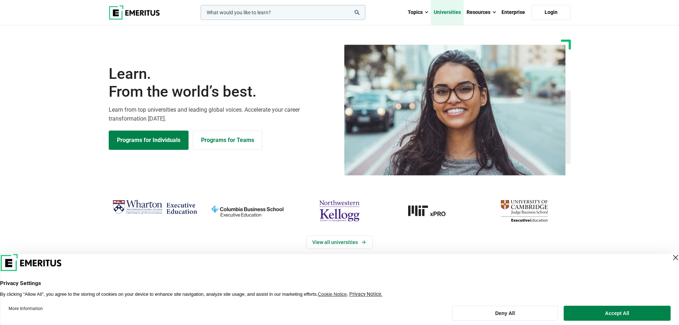
click at [457, 14] on link "Universities" at bounding box center [447, 12] width 33 height 25
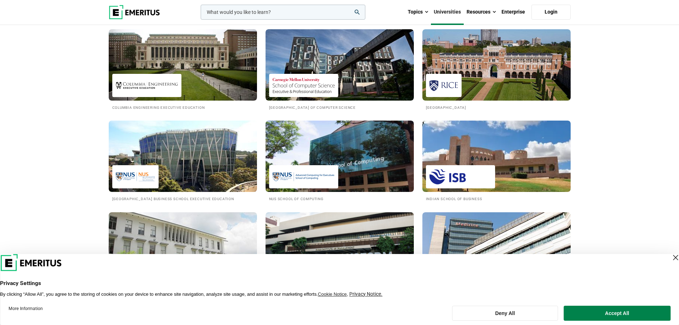
scroll to position [570, 0]
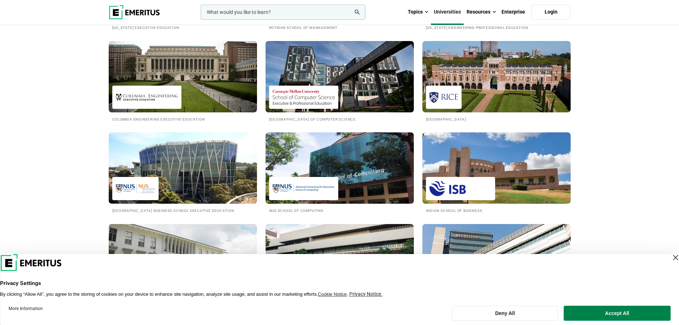
click at [331, 116] on h2 "[GEOGRAPHIC_DATA] of Computer Science" at bounding box center [339, 119] width 141 height 6
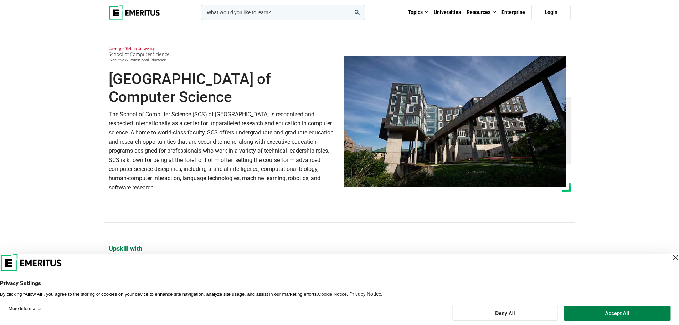
scroll to position [285, 0]
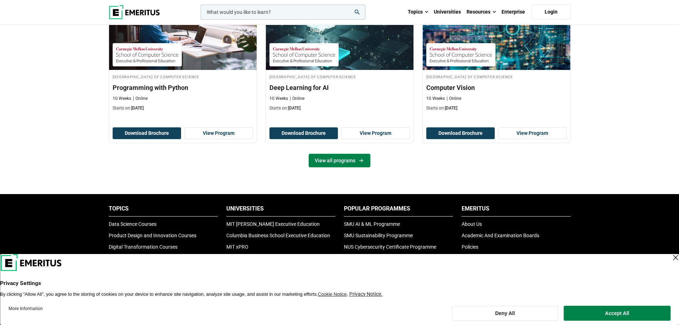
click at [360, 164] on link "View all programs" at bounding box center [340, 161] width 62 height 14
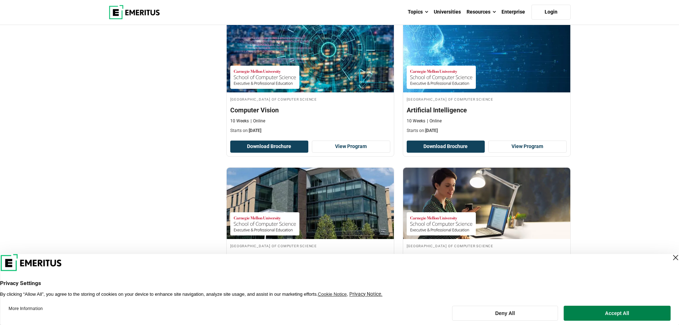
scroll to position [95, 0]
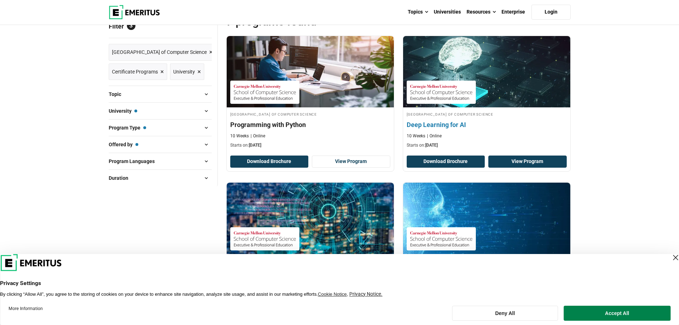
click at [513, 158] on link "View Program" at bounding box center [527, 161] width 78 height 12
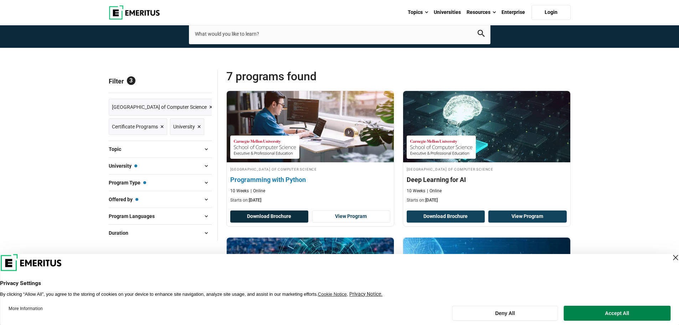
scroll to position [0, 0]
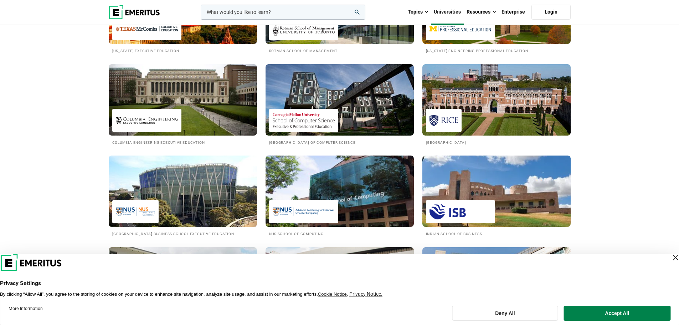
scroll to position [570, 0]
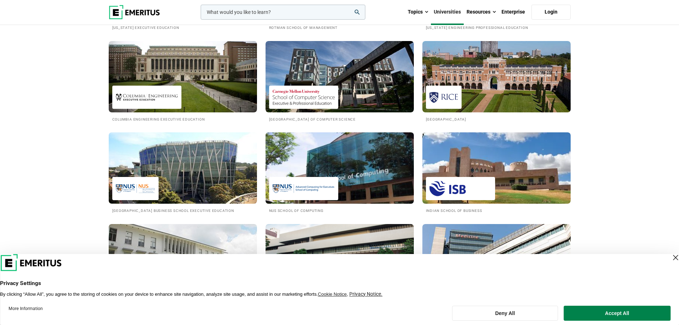
click at [307, 186] on img at bounding box center [304, 188] width 62 height 16
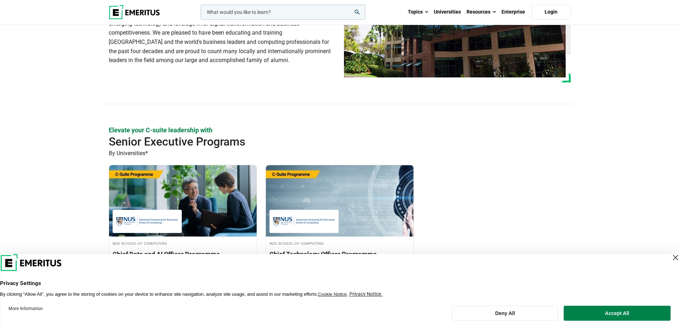
scroll to position [190, 0]
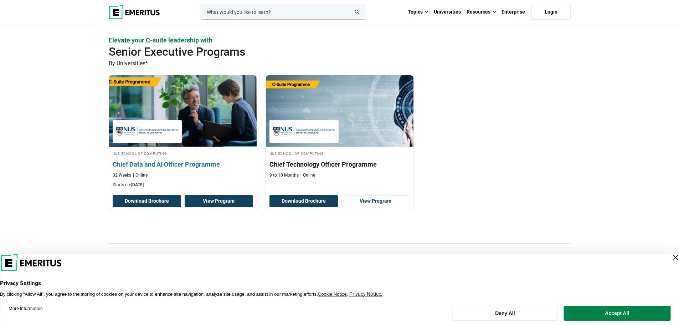
click at [223, 199] on link "View Program" at bounding box center [219, 201] width 68 height 12
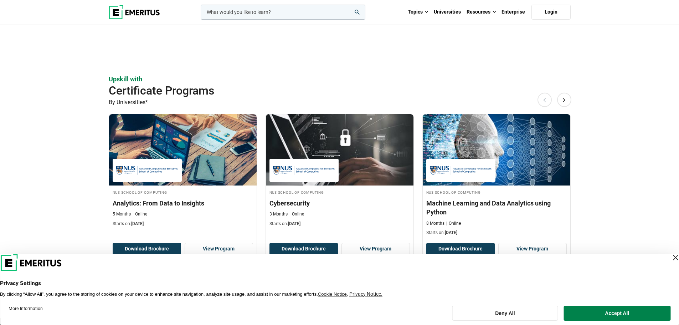
scroll to position [475, 0]
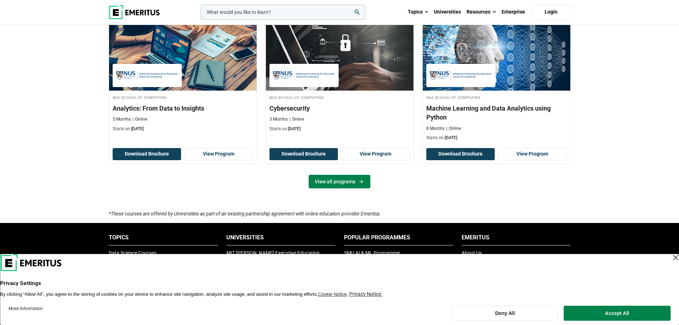
click at [335, 184] on link "View all programs" at bounding box center [340, 182] width 62 height 14
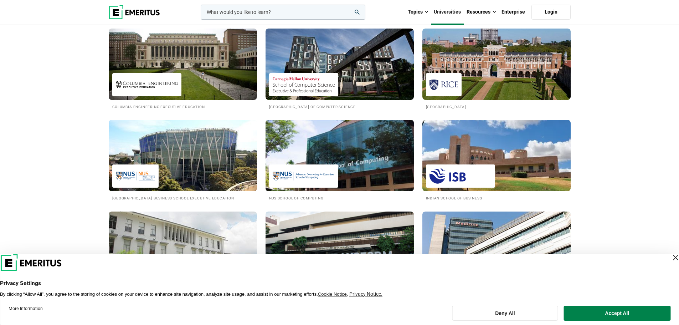
scroll to position [570, 0]
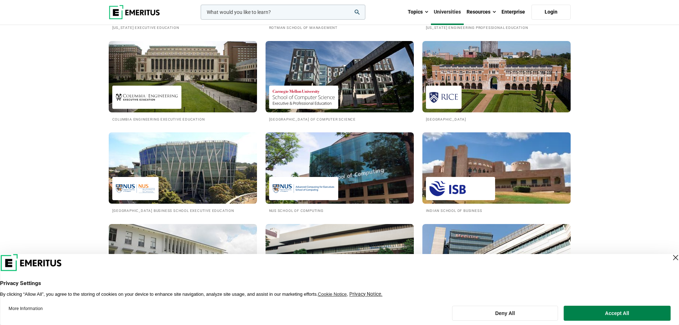
click at [474, 207] on h2 "Indian School of Business" at bounding box center [496, 210] width 141 height 6
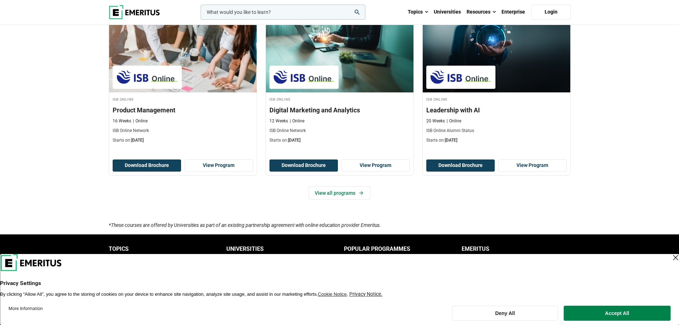
scroll to position [570, 0]
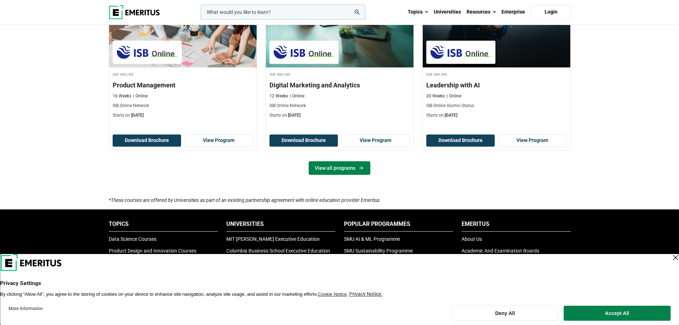
click at [331, 165] on link "View all programs" at bounding box center [340, 168] width 62 height 14
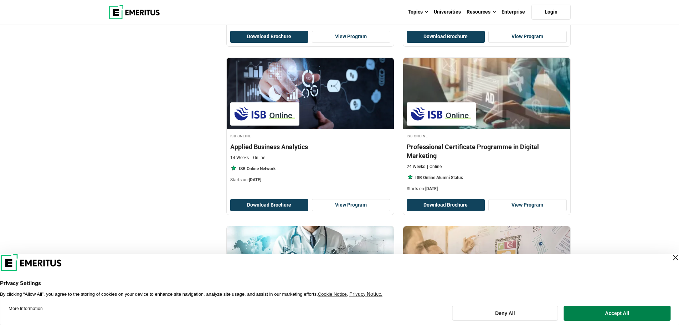
scroll to position [380, 0]
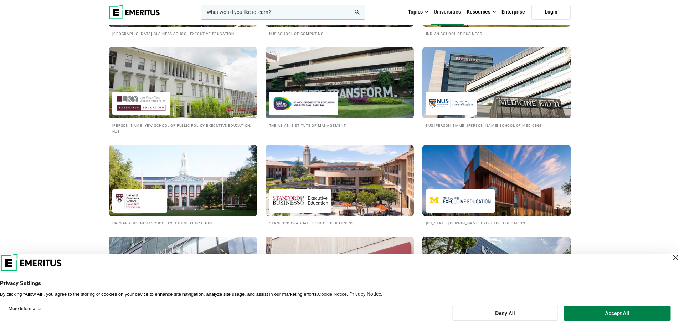
scroll to position [760, 0]
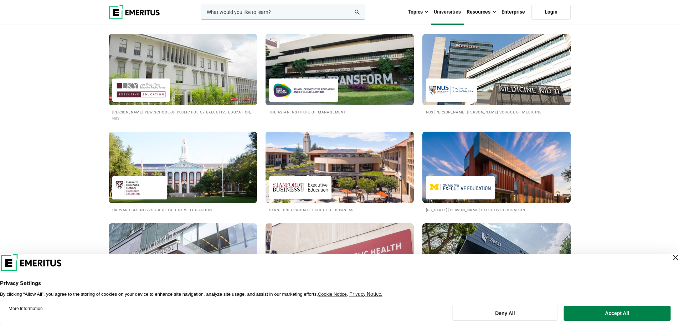
click at [191, 119] on h2 "[PERSON_NAME] Yew School of Public Policy Executive Education, NUS" at bounding box center [182, 115] width 141 height 12
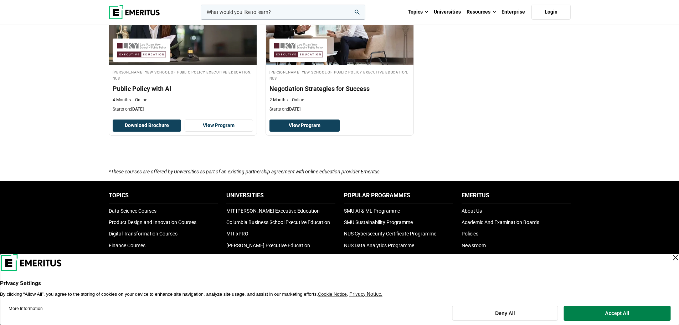
scroll to position [285, 0]
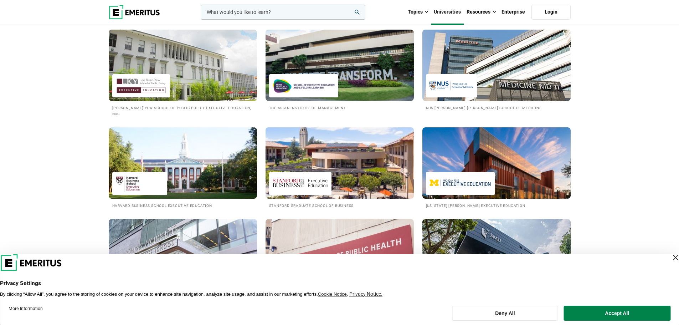
scroll to position [570, 0]
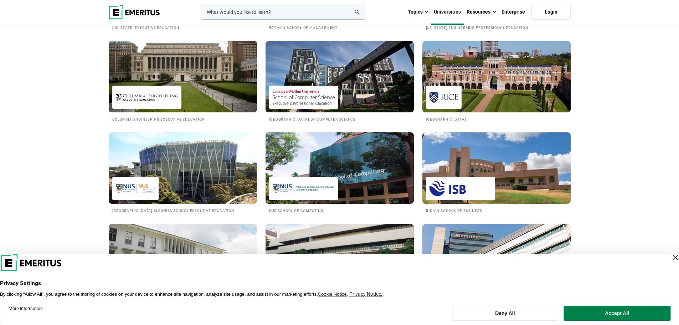
click at [154, 117] on h2 "Columbia Engineering Executive Education" at bounding box center [182, 119] width 141 height 6
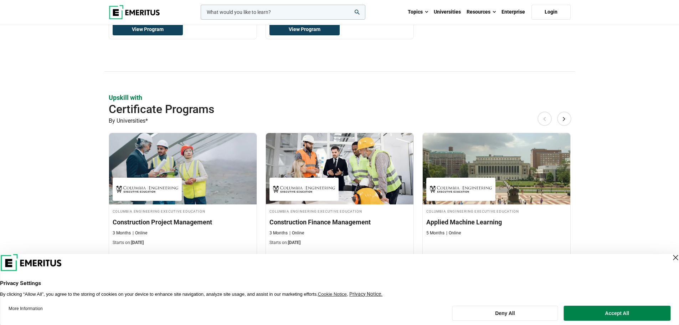
scroll to position [285, 0]
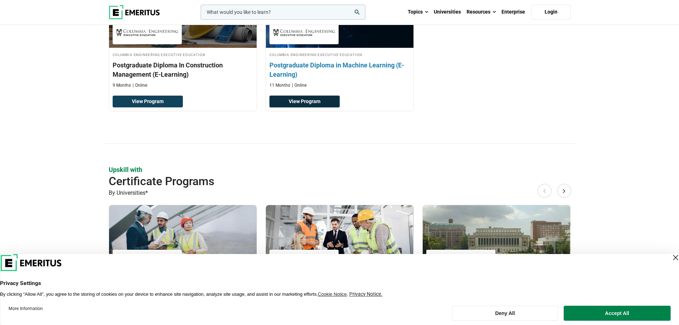
click at [298, 100] on link "View Program" at bounding box center [304, 102] width 70 height 12
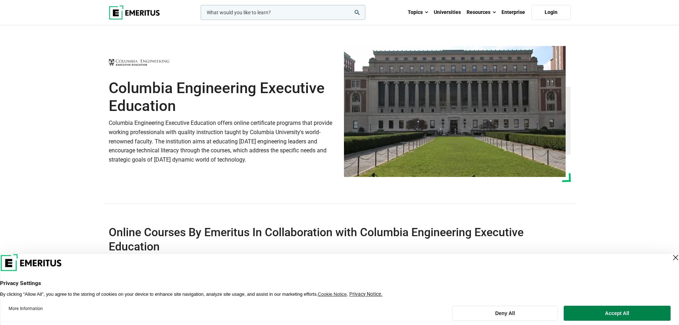
scroll to position [0, 0]
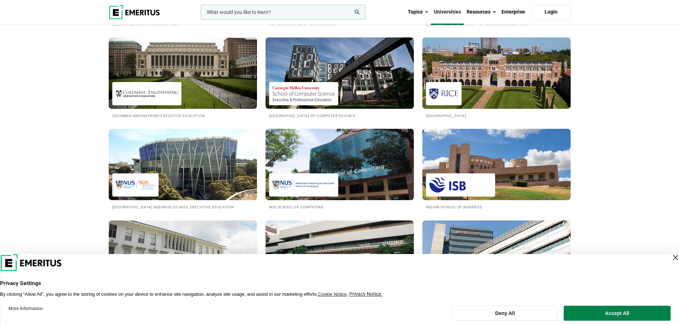
scroll to position [570, 0]
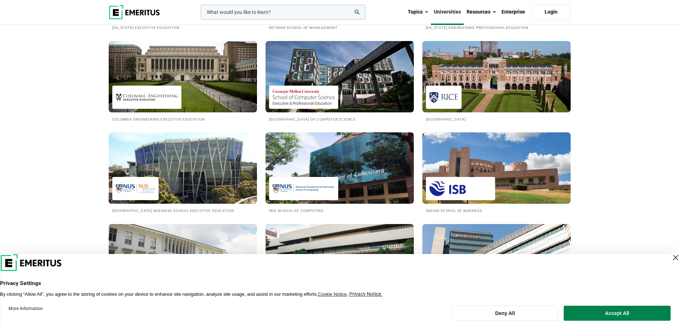
click at [254, 194] on img at bounding box center [182, 168] width 163 height 78
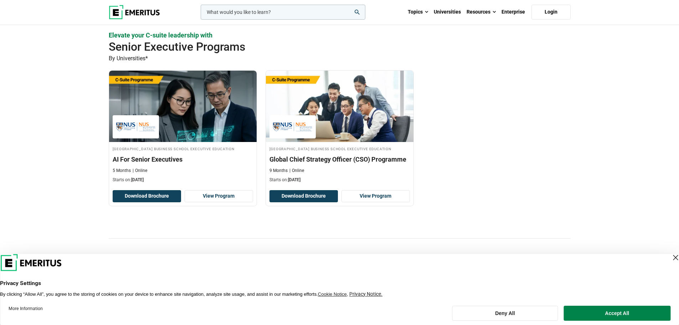
scroll to position [285, 0]
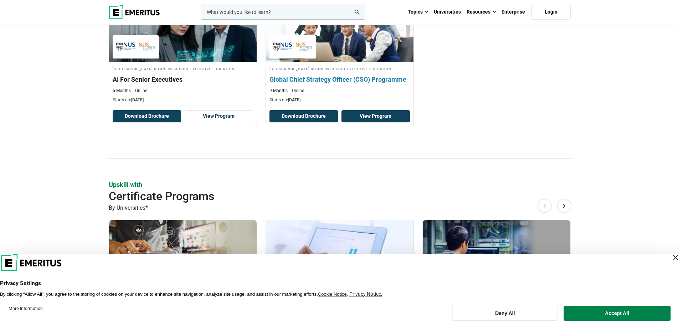
click at [374, 122] on link "View Program" at bounding box center [375, 116] width 68 height 12
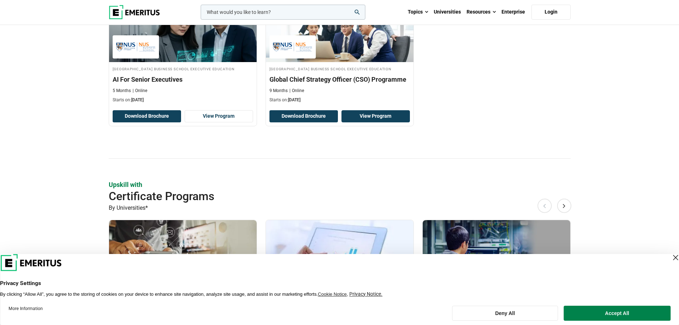
scroll to position [475, 0]
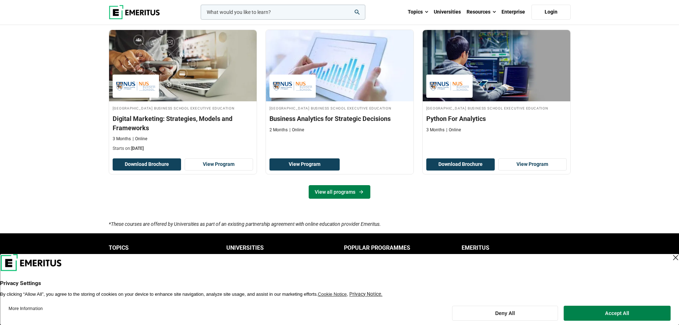
click at [330, 198] on link "View all programs" at bounding box center [340, 192] width 62 height 14
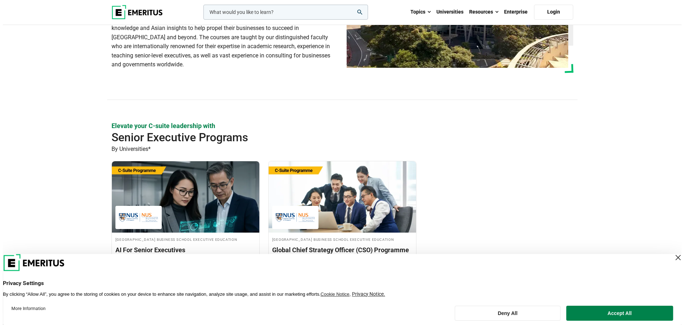
scroll to position [95, 0]
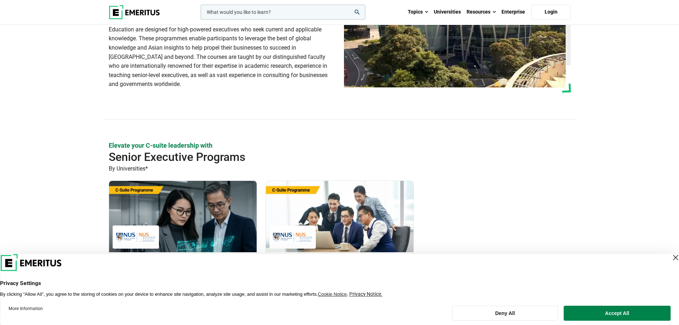
click at [275, 12] on input "woocommerce-product-search-field-0" at bounding box center [283, 12] width 165 height 15
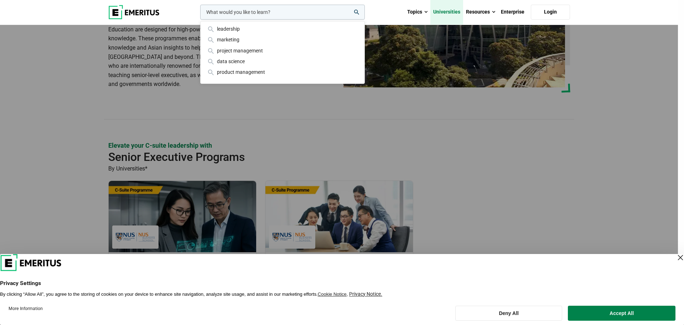
click at [457, 13] on link "Universities" at bounding box center [446, 12] width 33 height 25
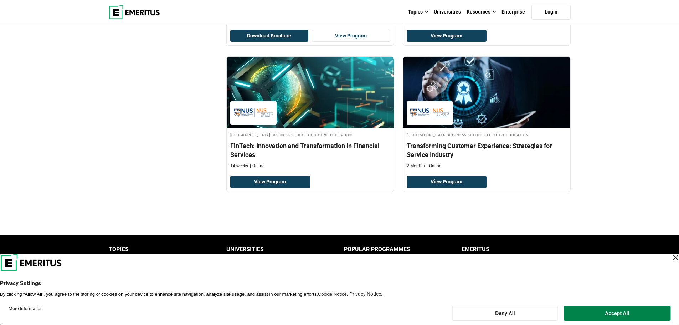
scroll to position [380, 0]
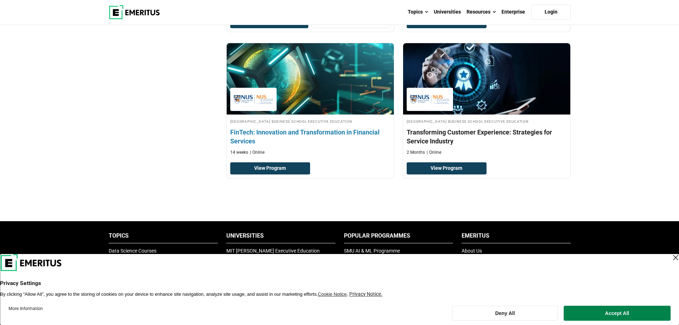
click at [270, 135] on h4 "FinTech: Innovation and Transformation in Financial Services" at bounding box center [310, 137] width 160 height 18
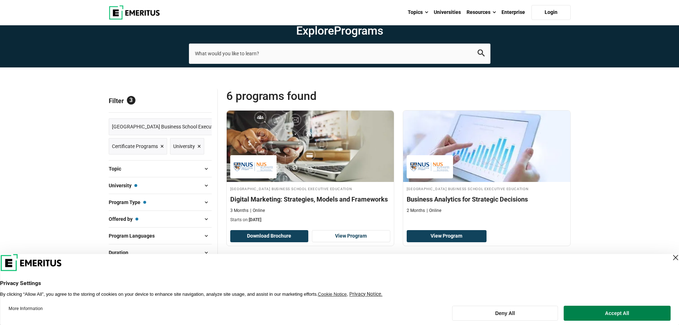
scroll to position [0, 0]
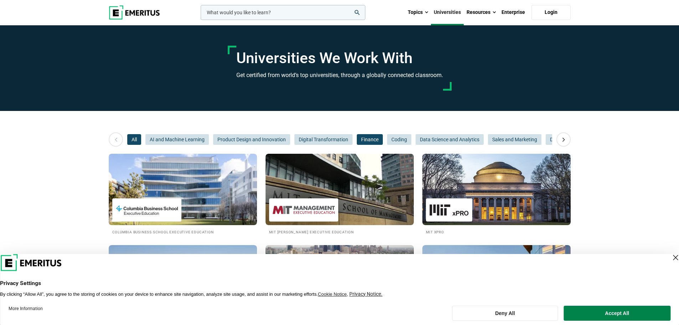
click at [369, 137] on span "Finance" at bounding box center [370, 139] width 26 height 11
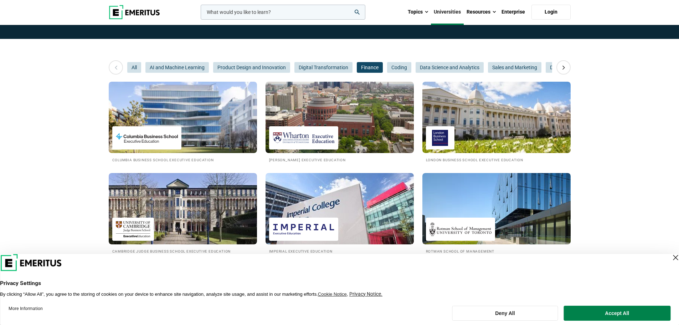
scroll to position [95, 0]
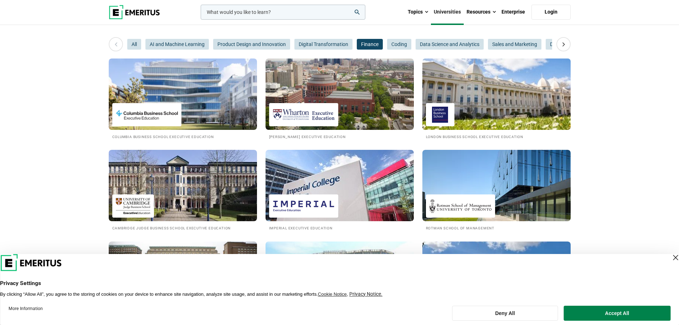
click at [456, 133] on h2 "London Business School Executive Education" at bounding box center [496, 136] width 141 height 6
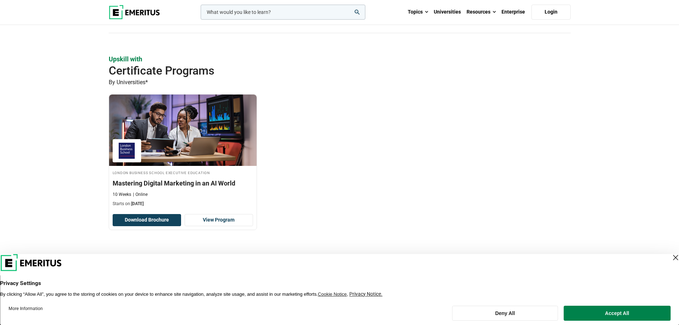
scroll to position [570, 0]
